Goal: Task Accomplishment & Management: Manage account settings

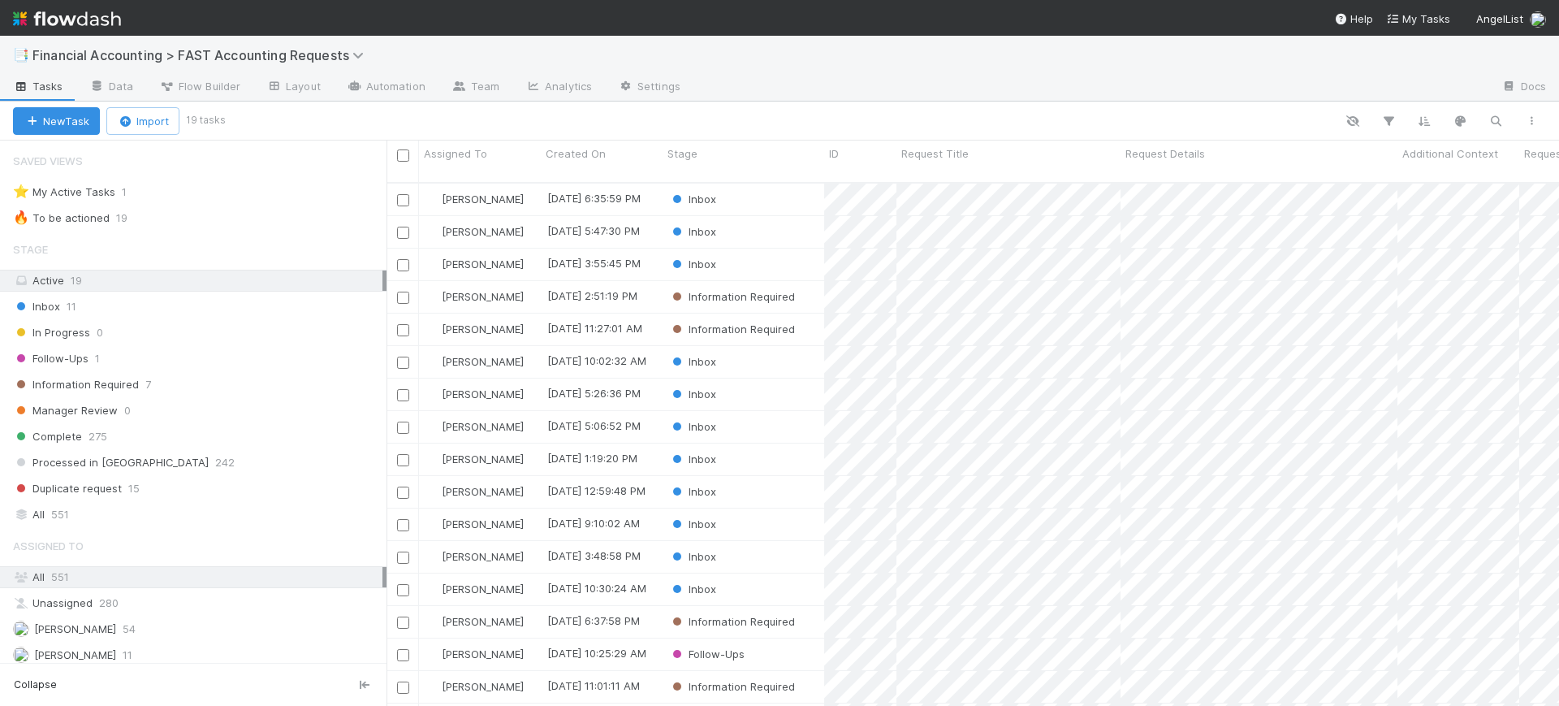
scroll to position [521, 1157]
click at [793, 448] on div "Inbox" at bounding box center [744, 459] width 162 height 32
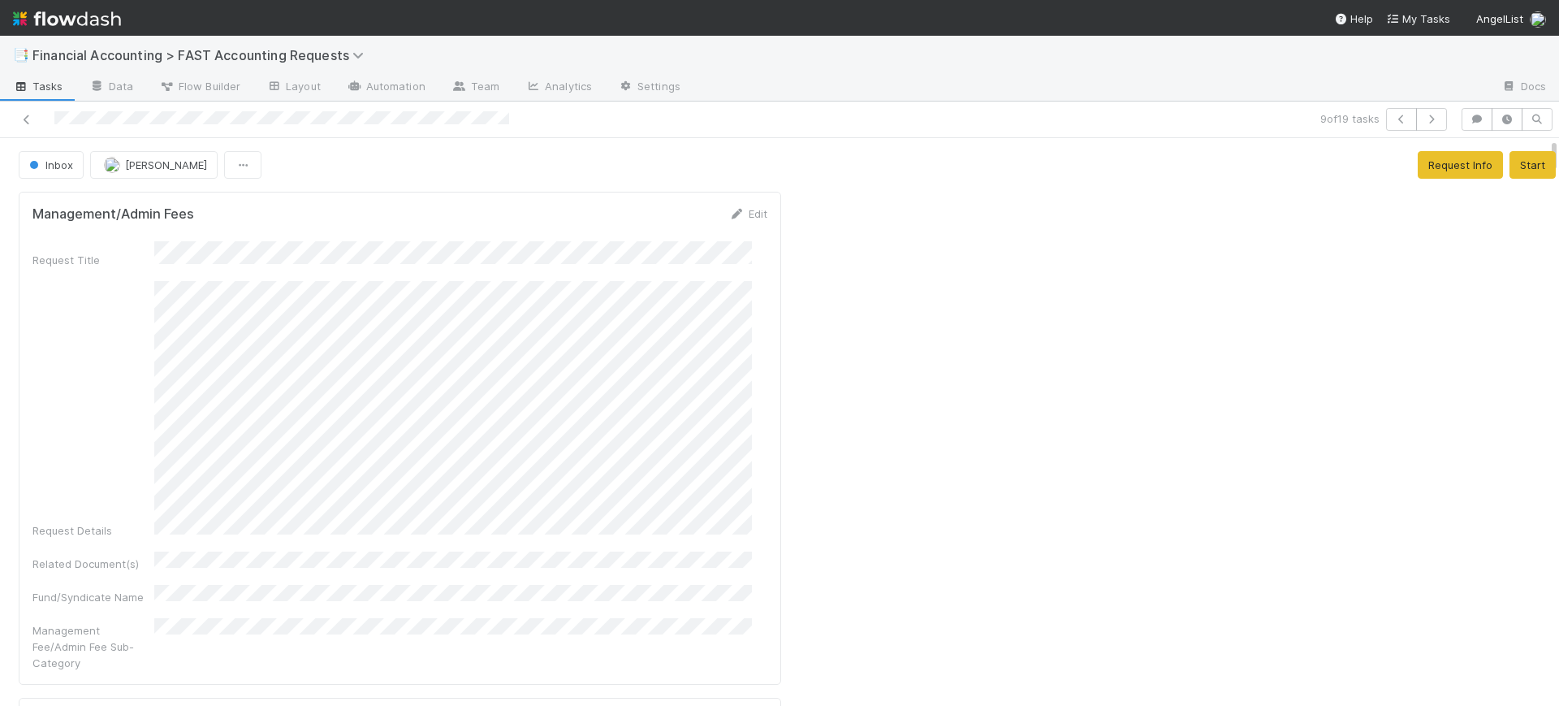
drag, startPoint x: 1538, startPoint y: 153, endPoint x: 1545, endPoint y: 2, distance: 150.4
click at [1545, 2] on div "📑 Financial Accounting > FAST Accounting Requests Tasks Data Flow Builder Layou…" at bounding box center [779, 353] width 1559 height 706
click at [28, 127] on link at bounding box center [27, 119] width 16 height 16
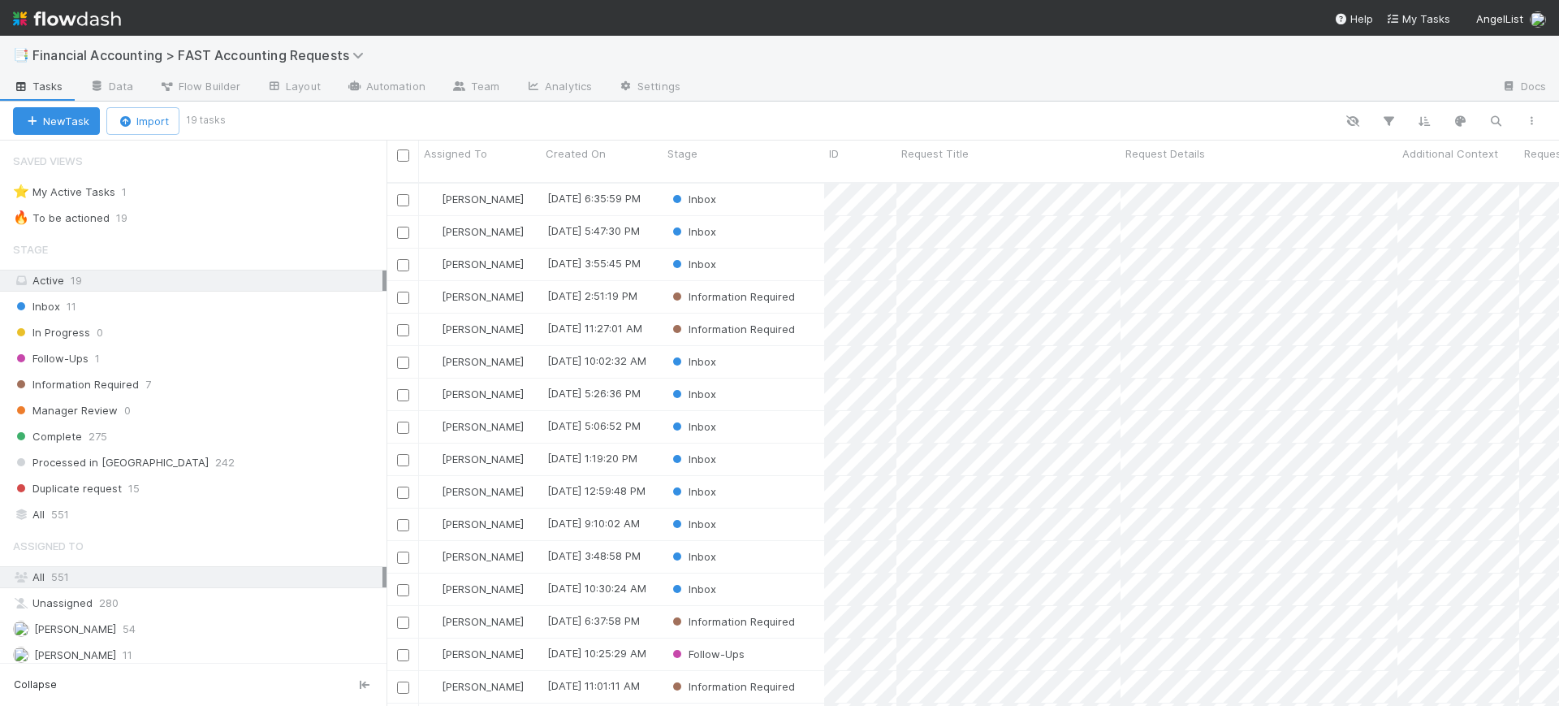
scroll to position [521, 1157]
click at [751, 416] on div "Inbox" at bounding box center [744, 427] width 162 height 32
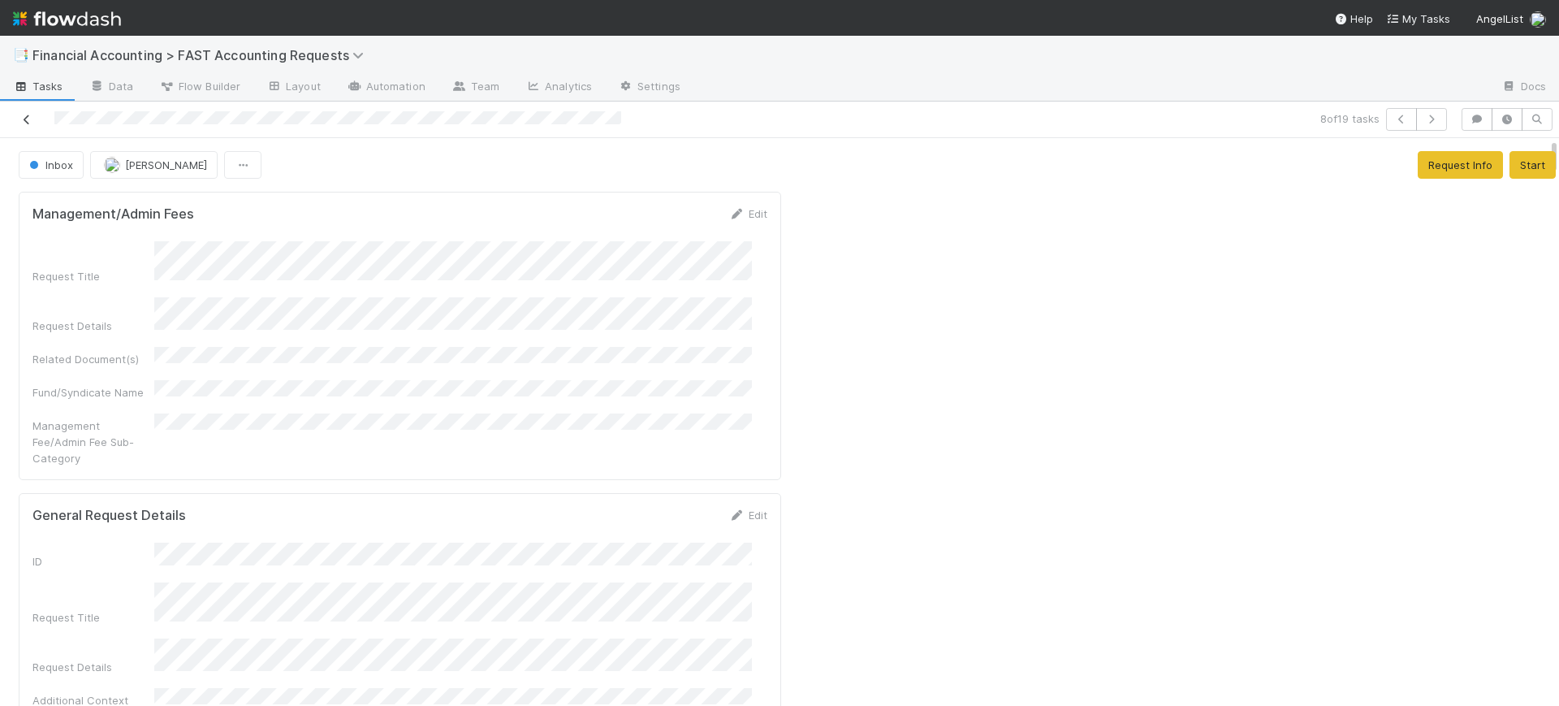
click at [27, 115] on icon at bounding box center [27, 120] width 16 height 11
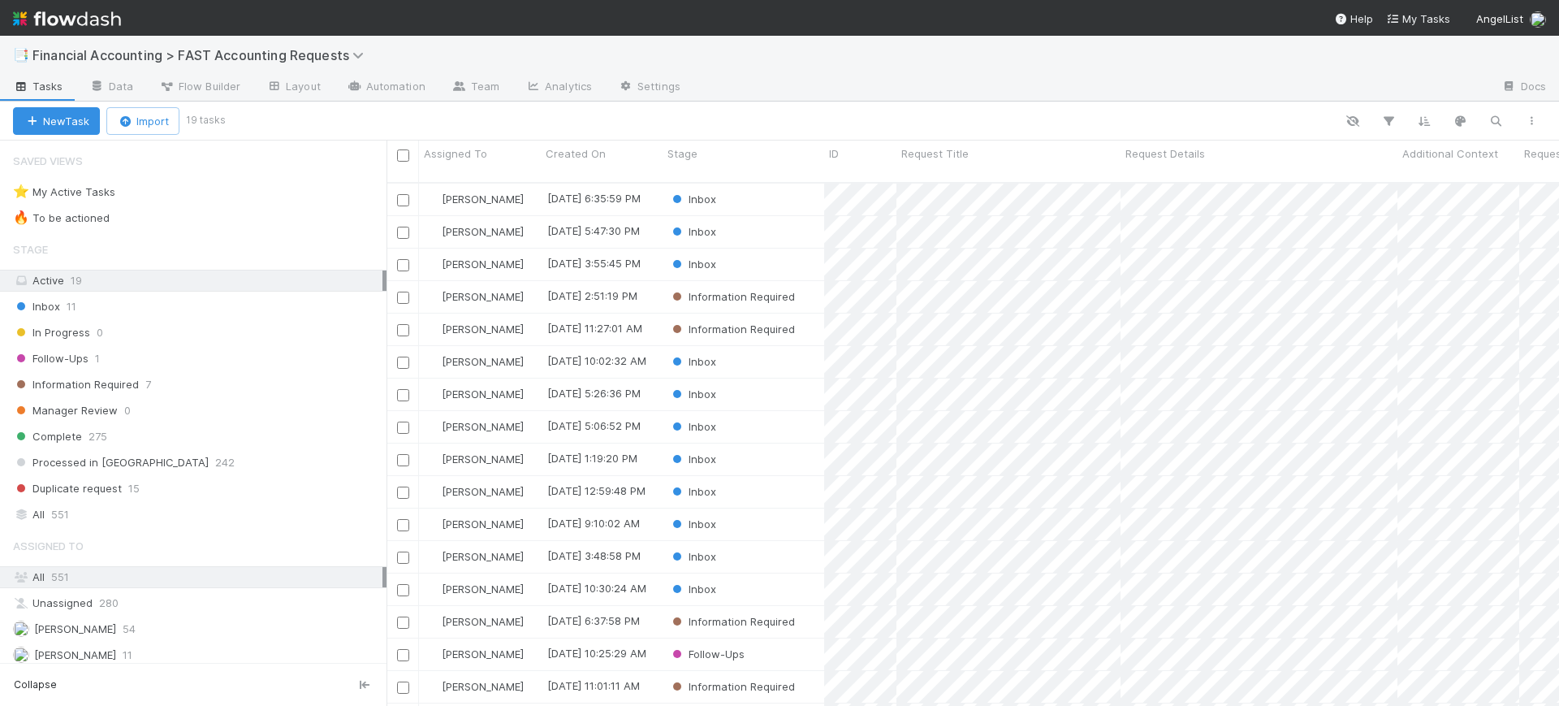
scroll to position [521, 1157]
